Goal: Information Seeking & Learning: Find specific fact

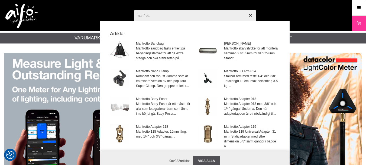
type input "manfrotto"
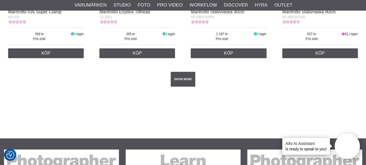
scroll to position [1021, 0]
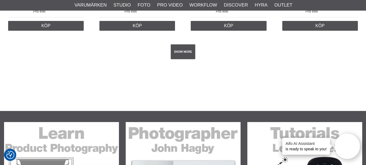
drag, startPoint x: 369, startPoint y: 13, endPoint x: 347, endPoint y: 124, distance: 113.4
click at [184, 54] on link "SHOW MORE" at bounding box center [183, 51] width 25 height 15
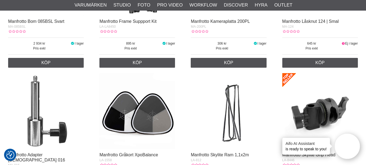
scroll to position [1069, 0]
